Goal: Information Seeking & Learning: Learn about a topic

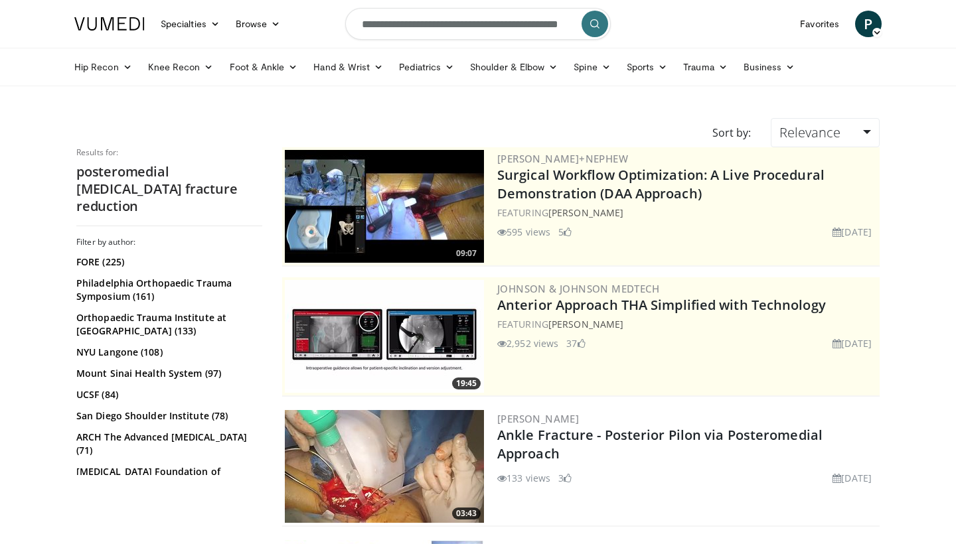
click at [561, 25] on form "**********" at bounding box center [477, 24] width 265 height 48
type input "**********"
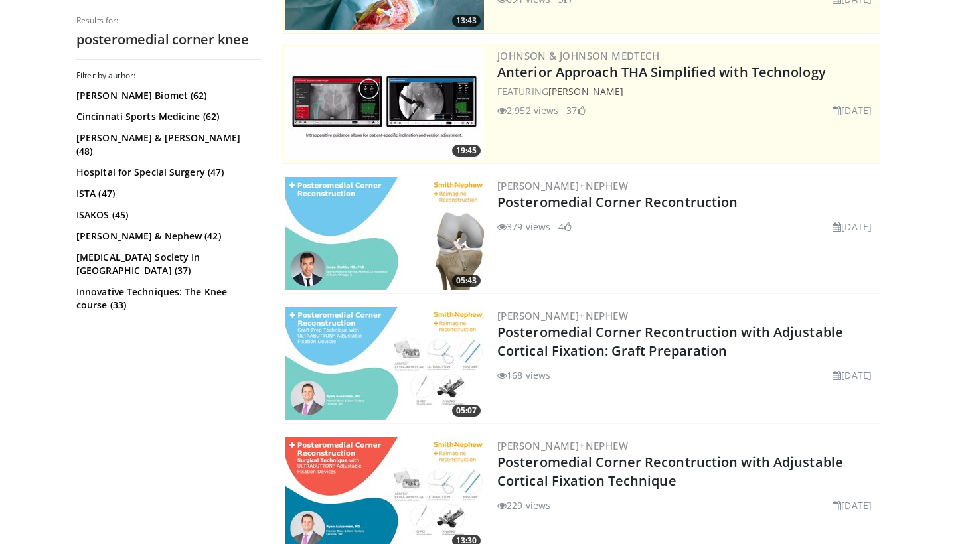
scroll to position [242, 0]
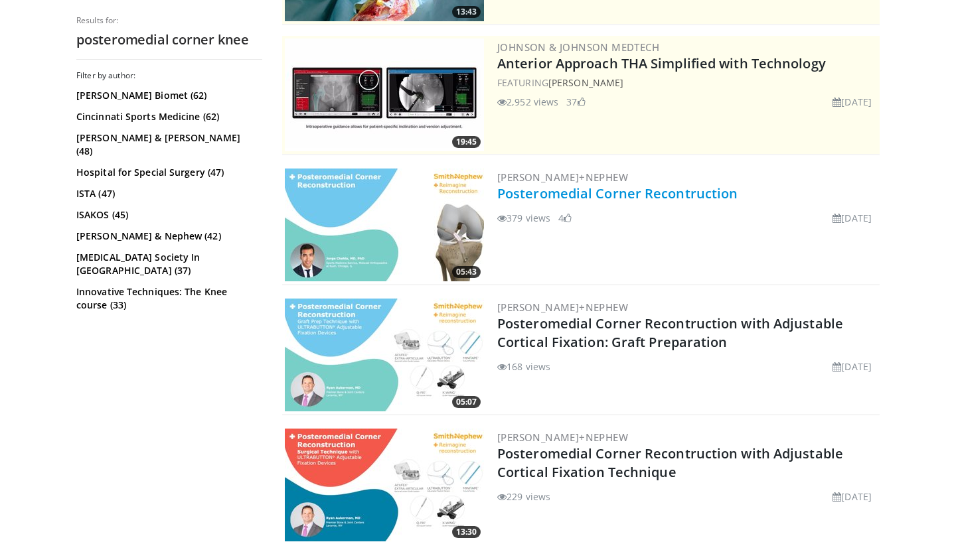
click at [615, 192] on link "Posteromedial Corner Recontruction" at bounding box center [617, 194] width 240 height 18
click at [636, 196] on link "Posteromedial Corner Recontruction" at bounding box center [617, 194] width 240 height 18
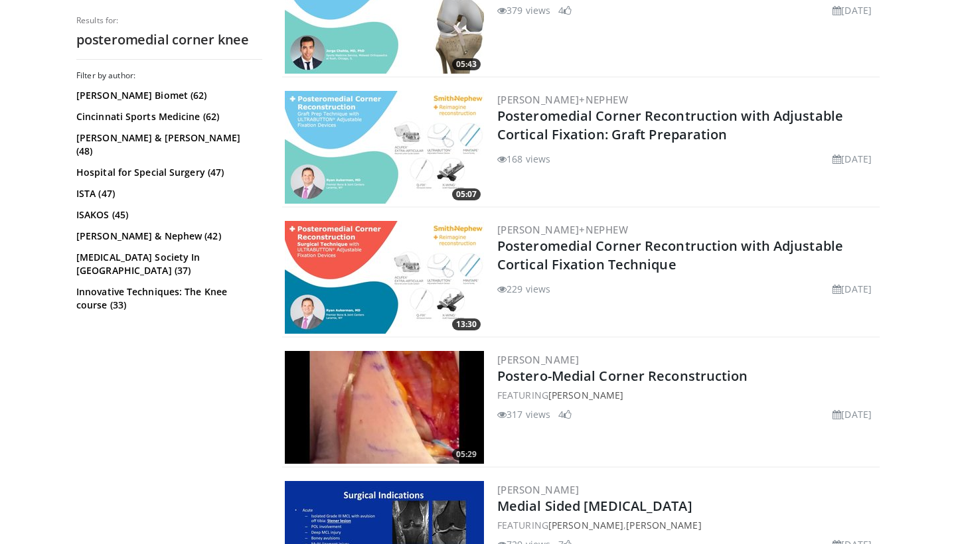
scroll to position [459, 0]
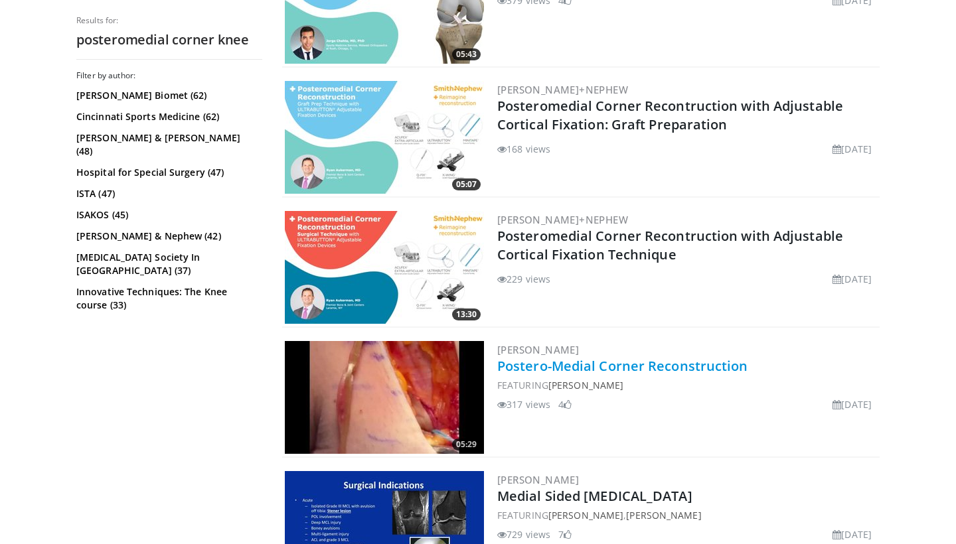
click at [634, 368] on link "Postero-Medial Corner Reconstruction" at bounding box center [622, 366] width 251 height 18
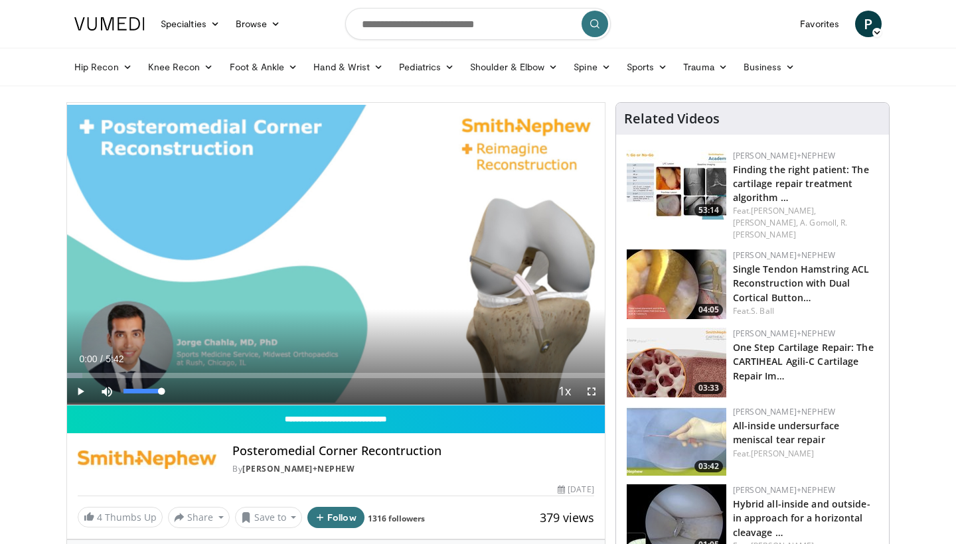
click at [107, 391] on span "Video Player" at bounding box center [107, 391] width 27 height 27
click at [79, 388] on span "Video Player" at bounding box center [80, 391] width 27 height 27
click at [594, 392] on span "Video Player" at bounding box center [591, 391] width 27 height 27
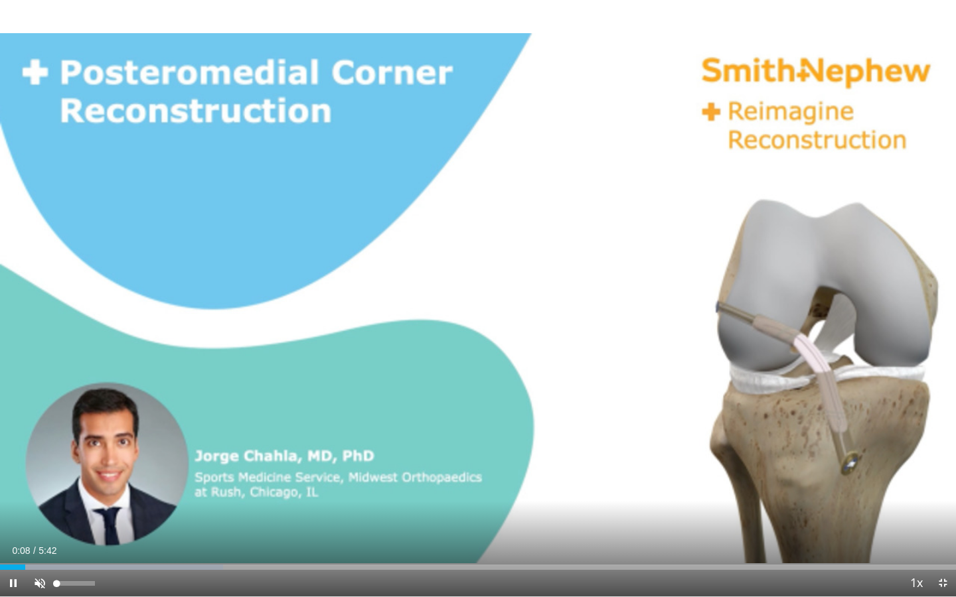
click at [41, 544] on span "Video Player" at bounding box center [40, 583] width 27 height 27
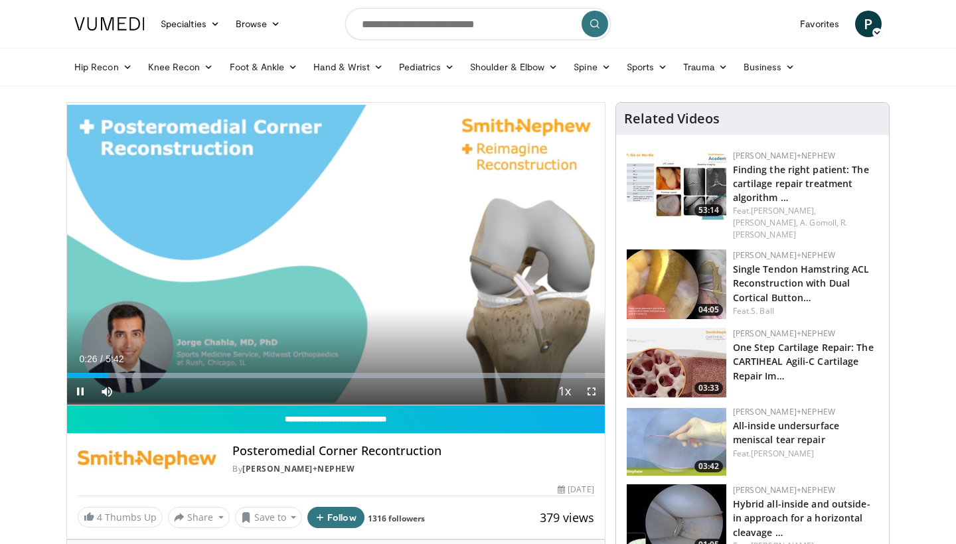
click at [590, 393] on span "Video Player" at bounding box center [591, 391] width 27 height 27
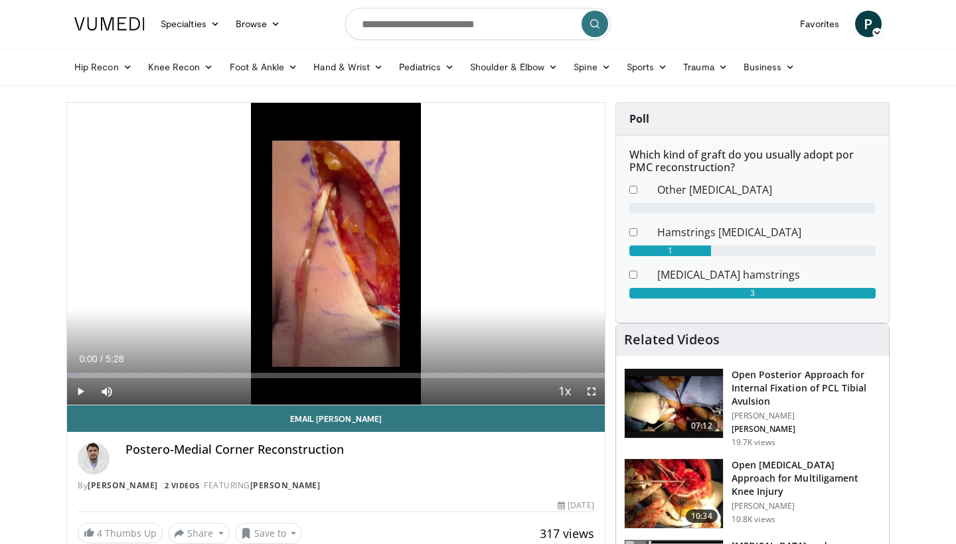
click at [78, 396] on span "Video Player" at bounding box center [80, 391] width 27 height 27
click at [594, 391] on span "Video Player" at bounding box center [591, 391] width 27 height 27
